Goal: Information Seeking & Learning: Learn about a topic

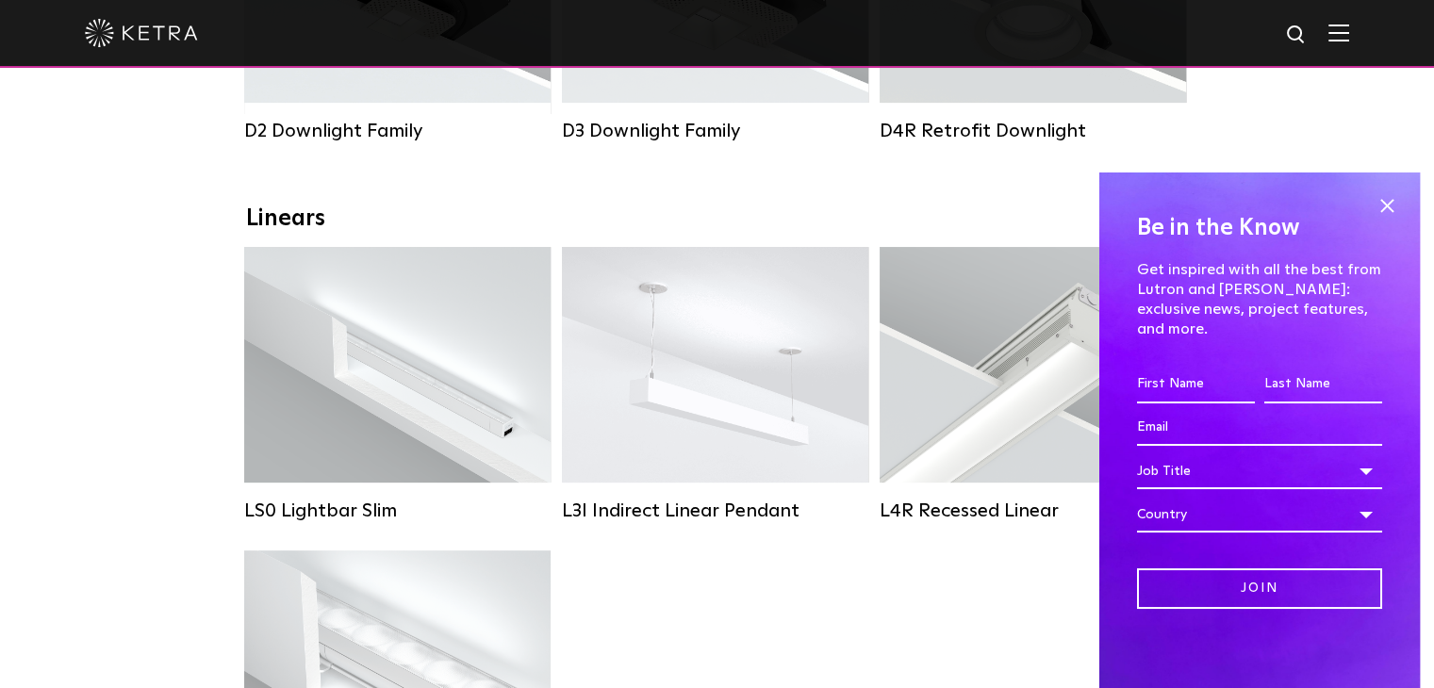
scroll to position [660, 0]
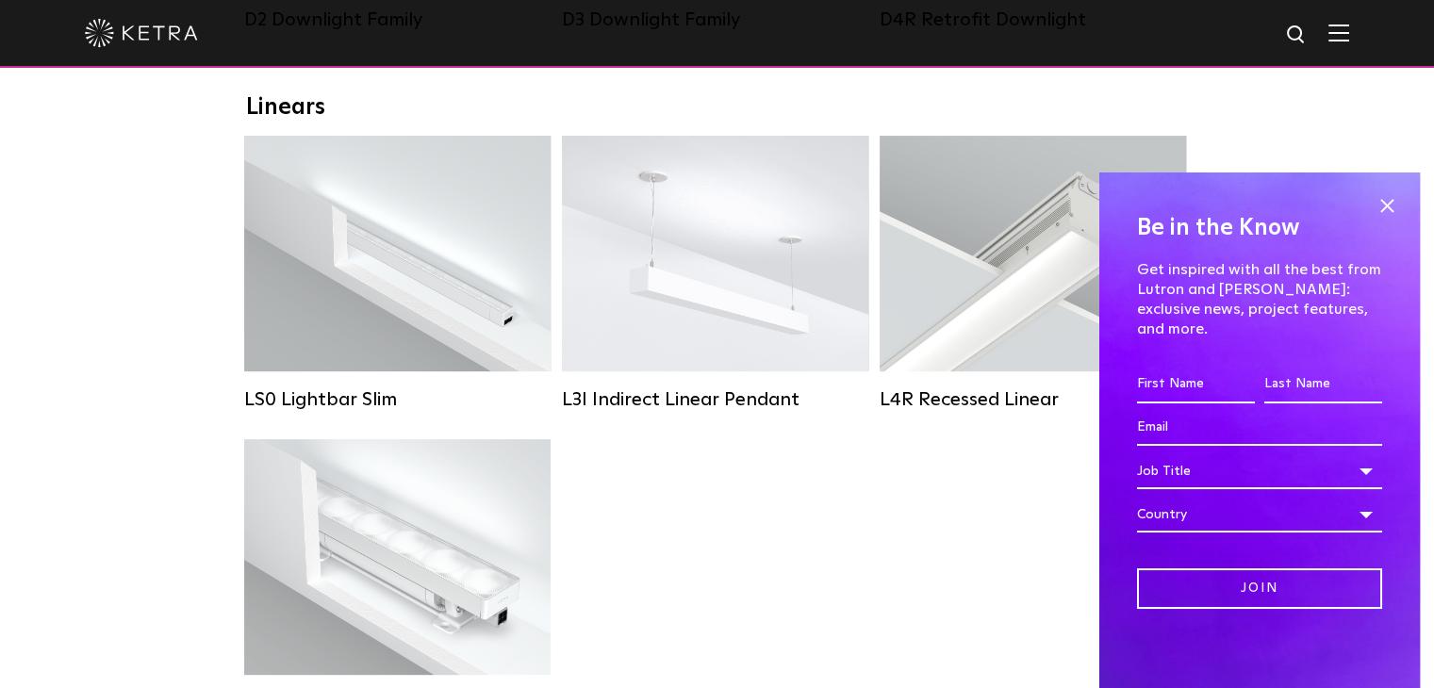
click at [1389, 214] on span at bounding box center [1387, 205] width 28 height 28
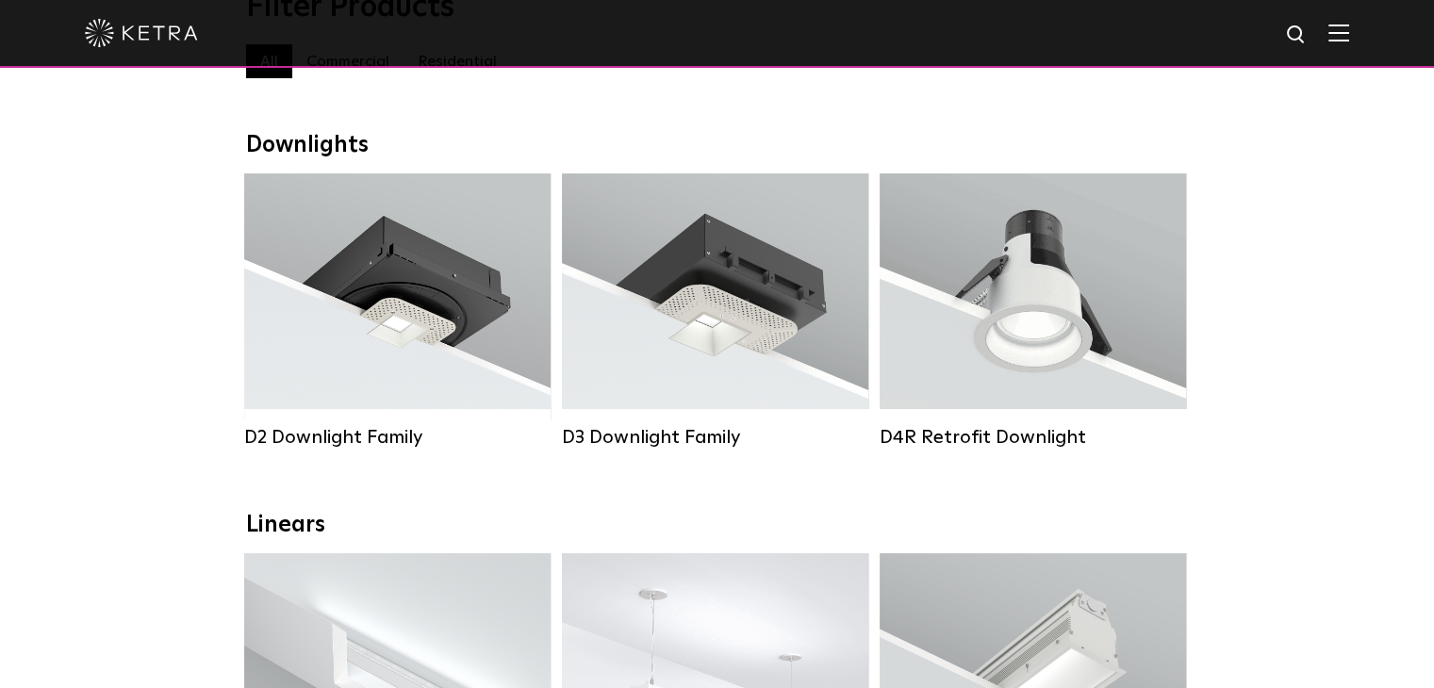
scroll to position [94, 0]
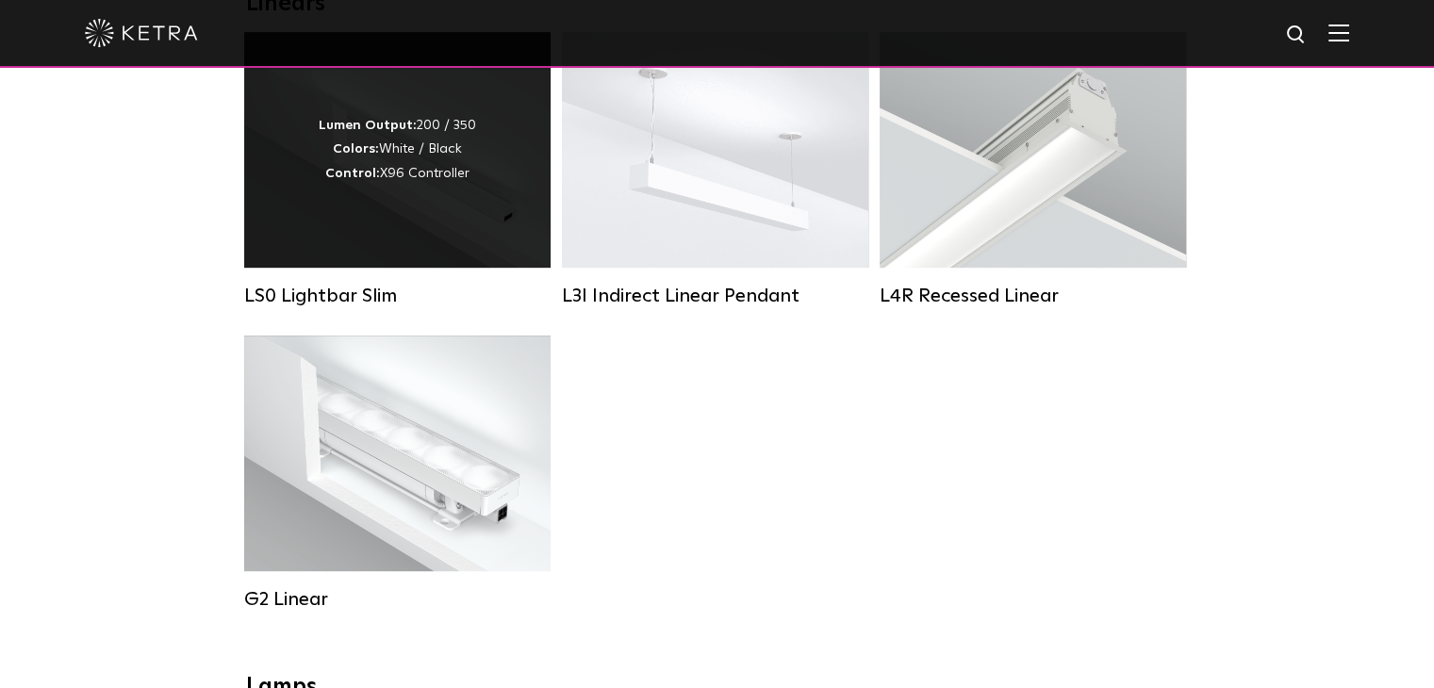
drag, startPoint x: 434, startPoint y: 232, endPoint x: 422, endPoint y: 229, distance: 11.7
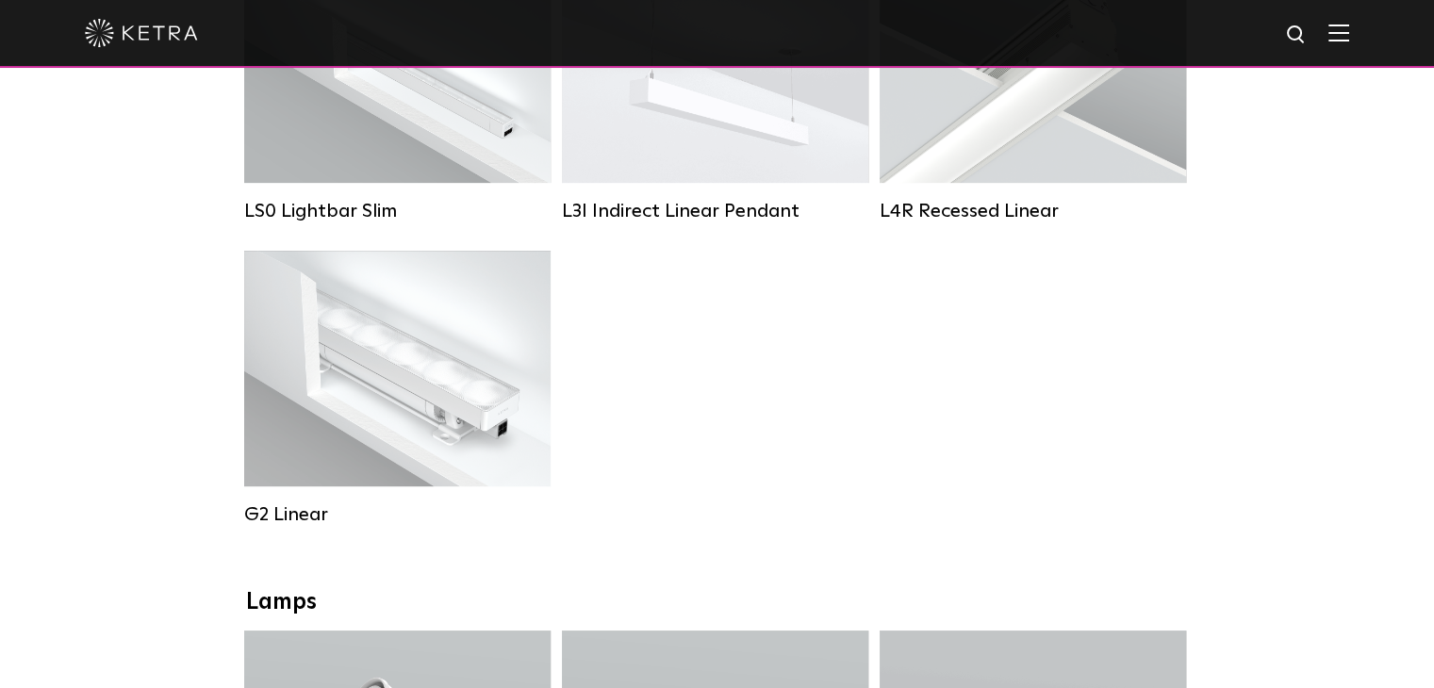
drag, startPoint x: 422, startPoint y: 229, endPoint x: 137, endPoint y: 272, distance: 288.9
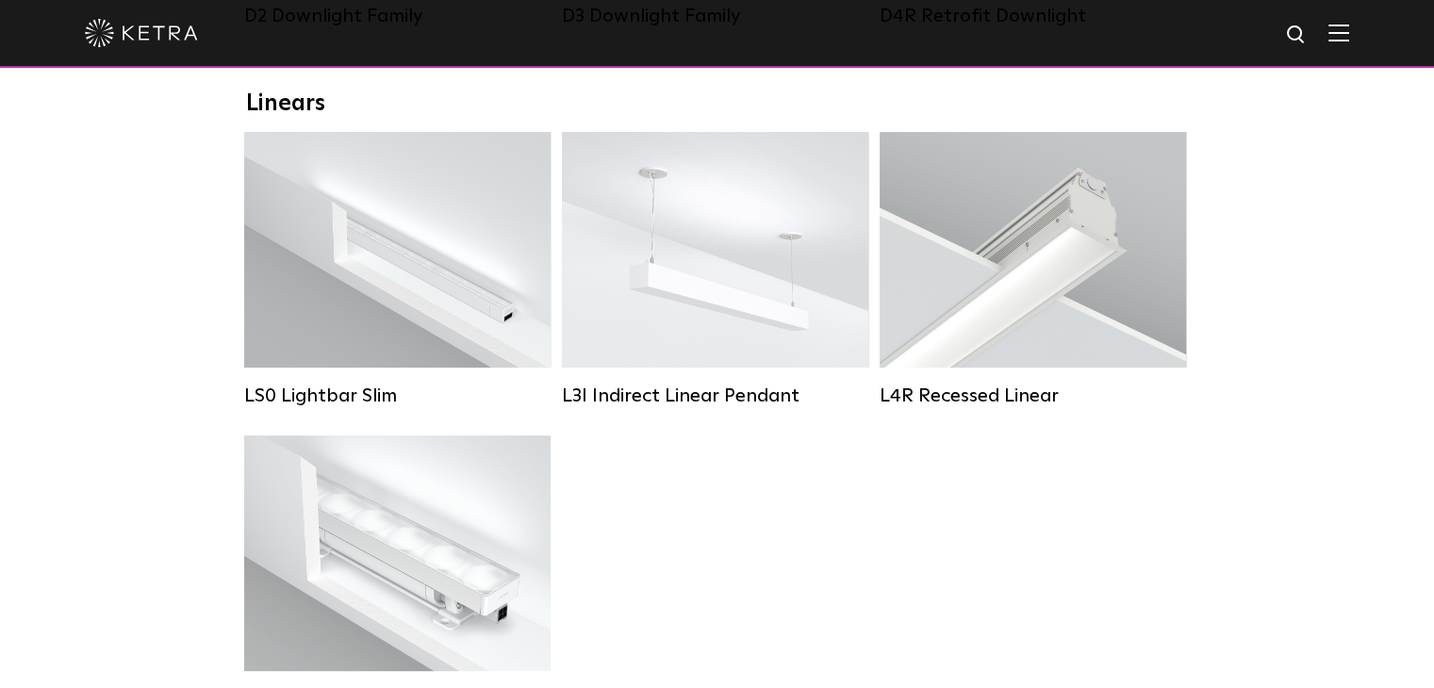
scroll to position [660, 0]
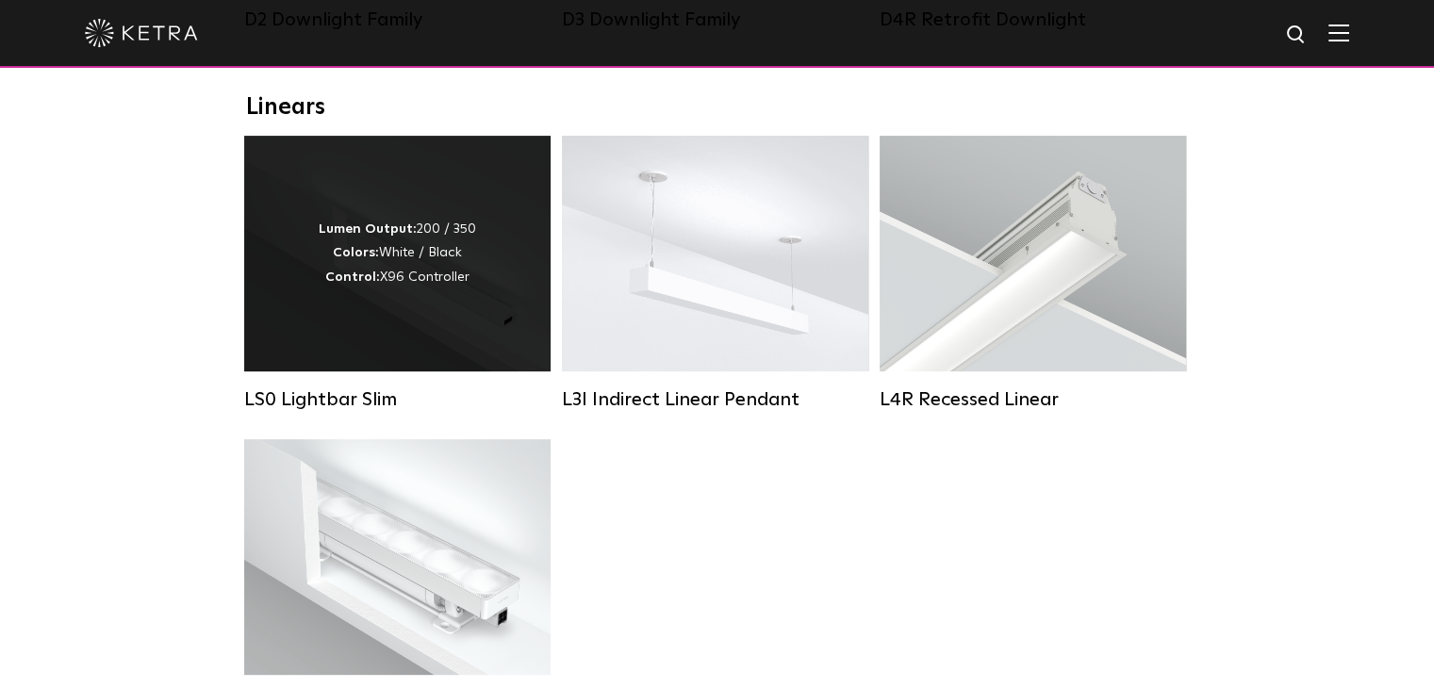
click at [402, 210] on div "Lumen Output: 200 / 350 Colors: White / Black Control: X96 Controller" at bounding box center [397, 254] width 306 height 236
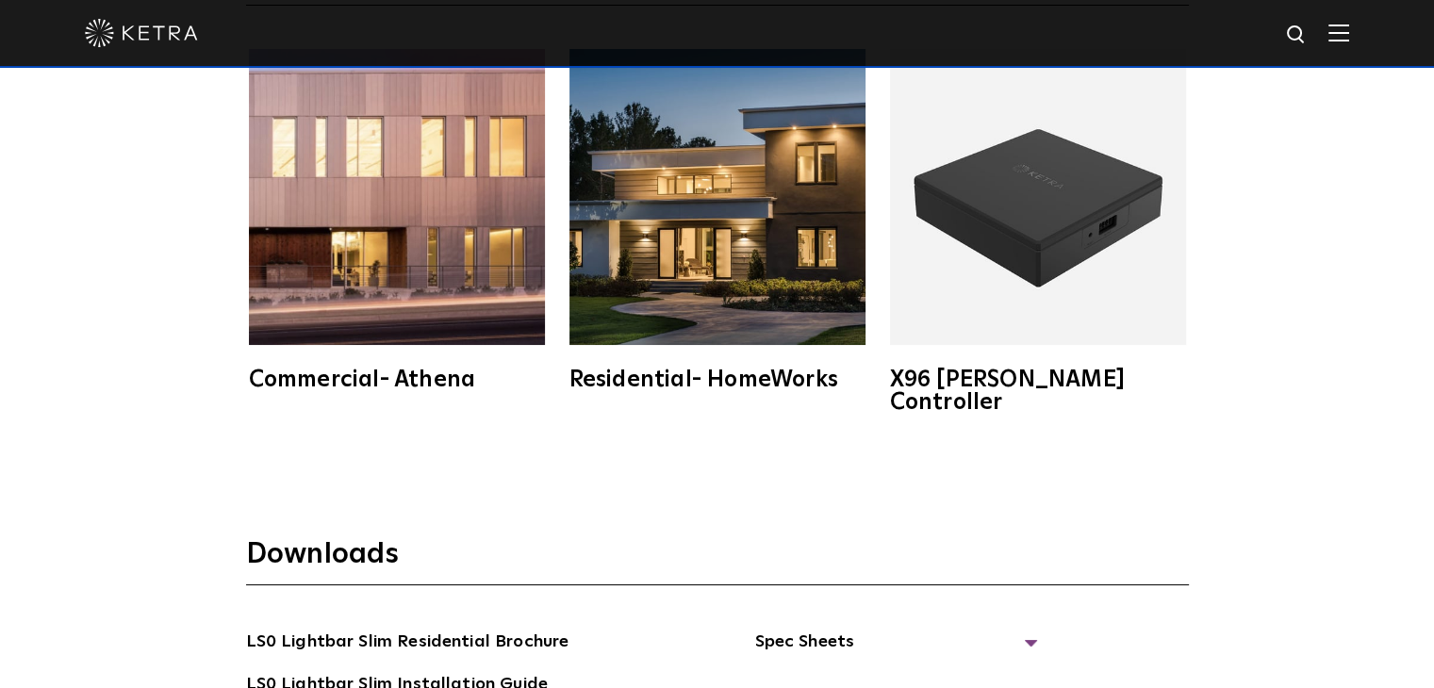
scroll to position [2843, 0]
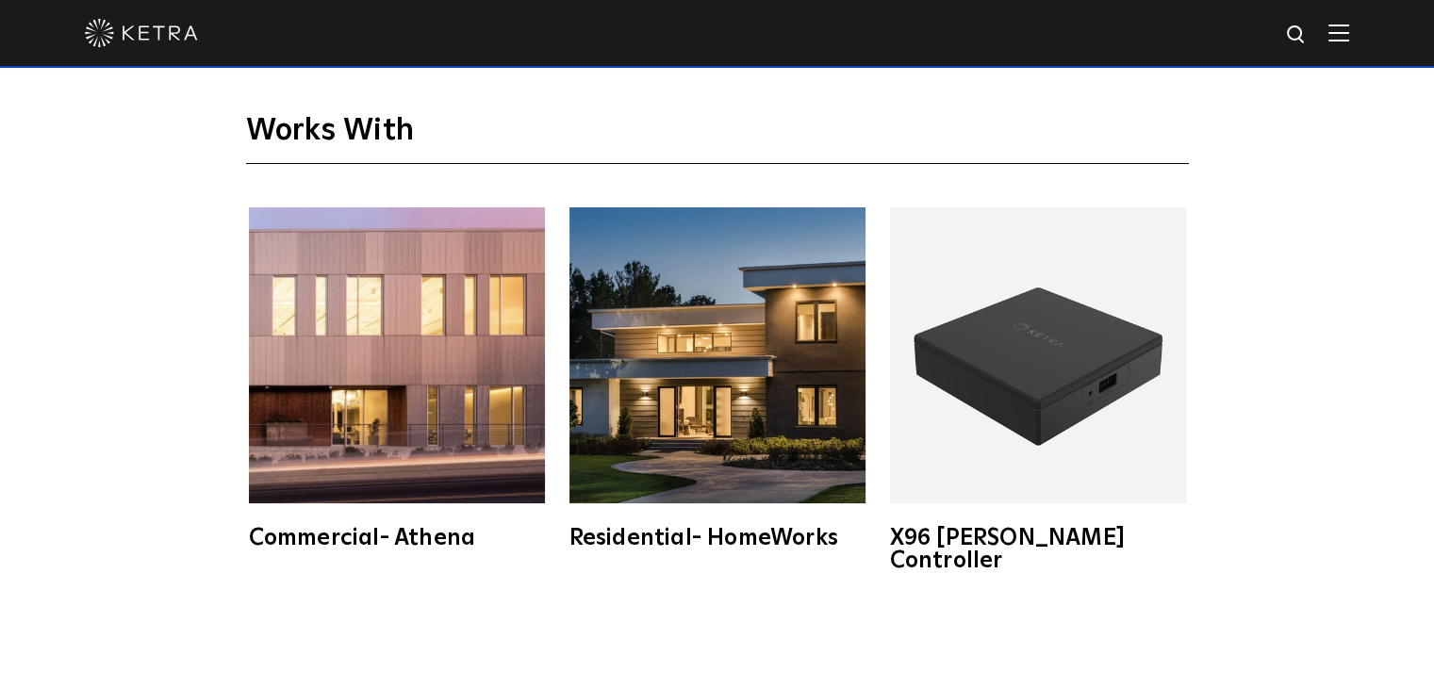
drag, startPoint x: 486, startPoint y: 238, endPoint x: 119, endPoint y: 246, distance: 367.8
click at [107, 251] on div "Works With Commercial- Athena Residential- HomeWorks X96 Ketra Controller" at bounding box center [717, 312] width 1434 height 644
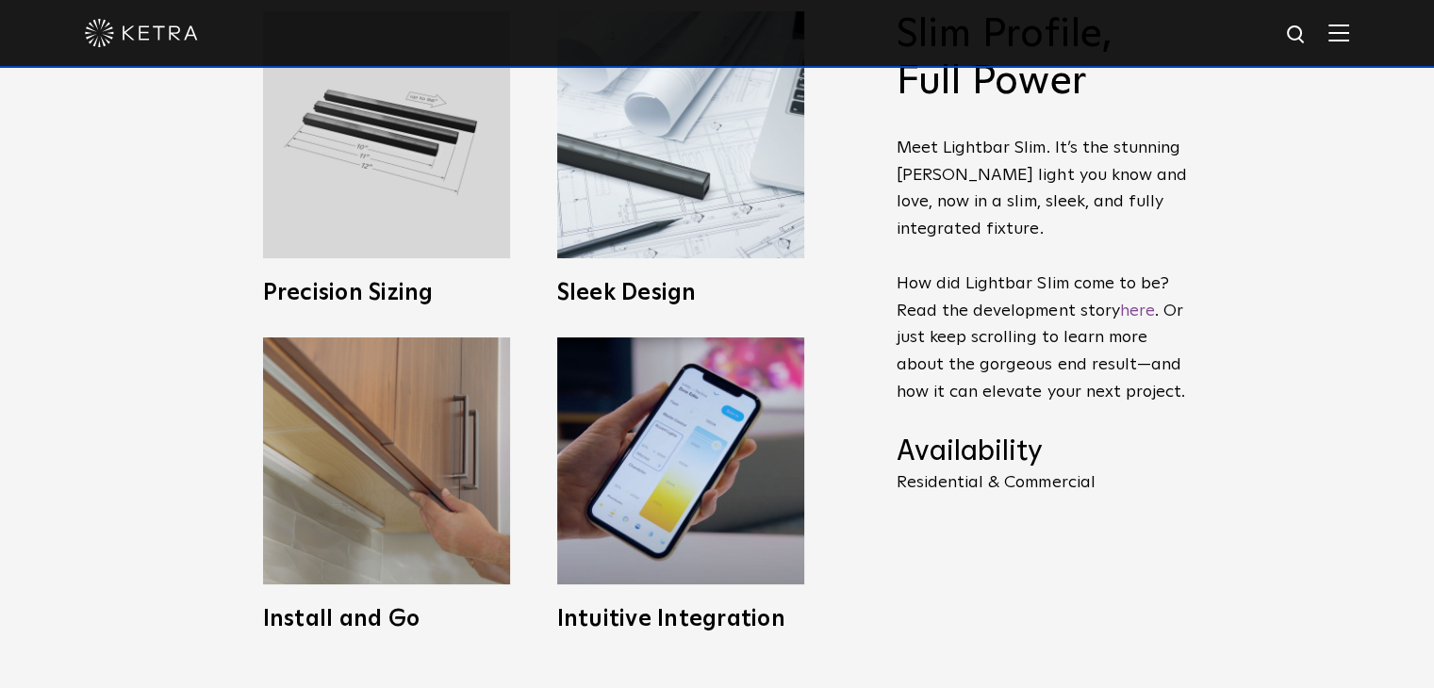
drag, startPoint x: 600, startPoint y: 91, endPoint x: 604, endPoint y: 78, distance: 13.1
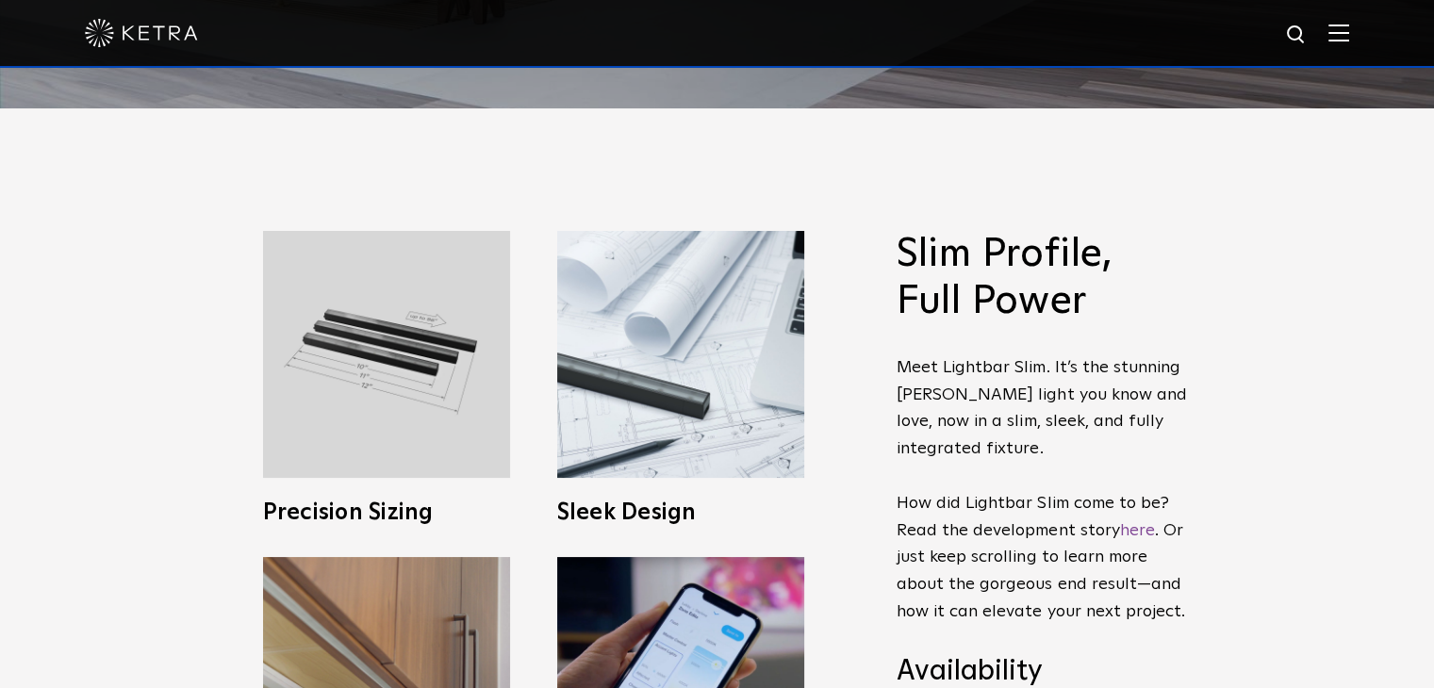
drag, startPoint x: 604, startPoint y: 78, endPoint x: 136, endPoint y: 191, distance: 482.0
click at [116, 197] on div "Slim Profile, Full Power Meet Lightbar Slim. It’s the stunning Ketra light you …" at bounding box center [717, 540] width 1434 height 865
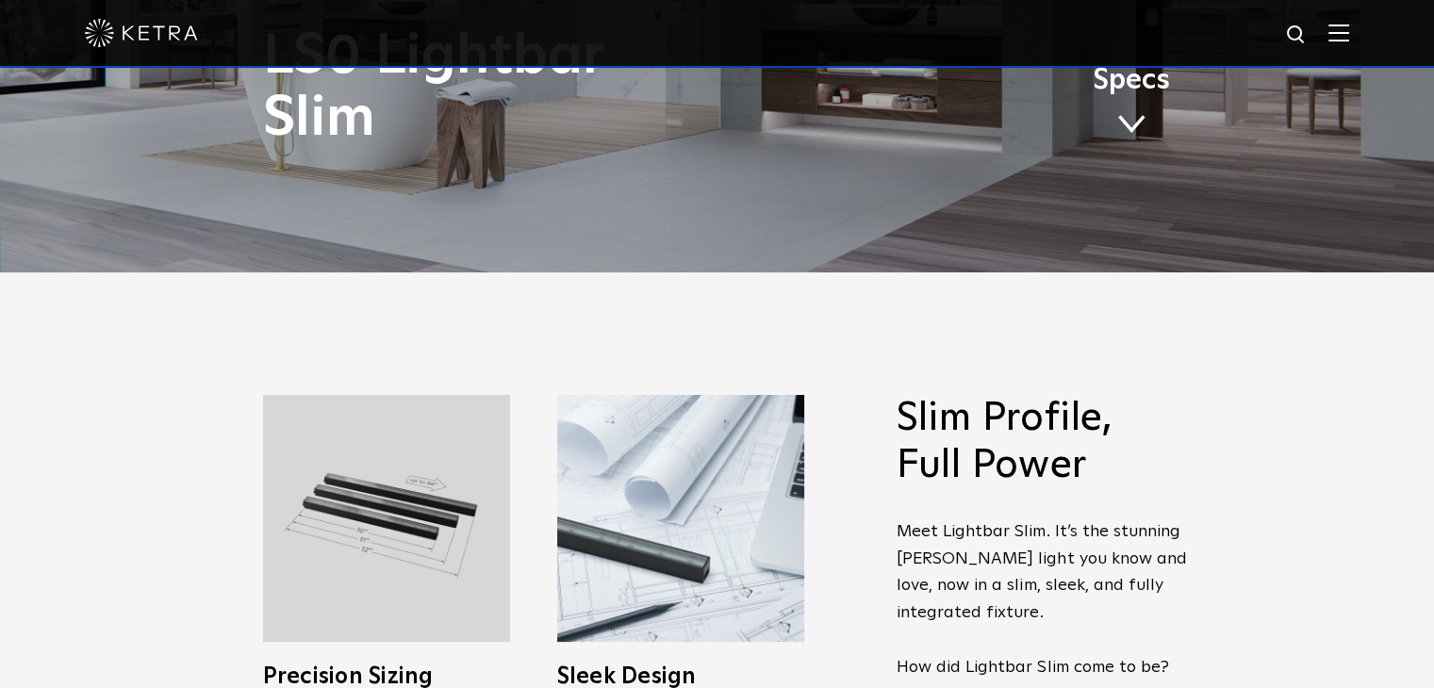
scroll to position [203, 0]
